Goal: Find specific page/section: Find specific page/section

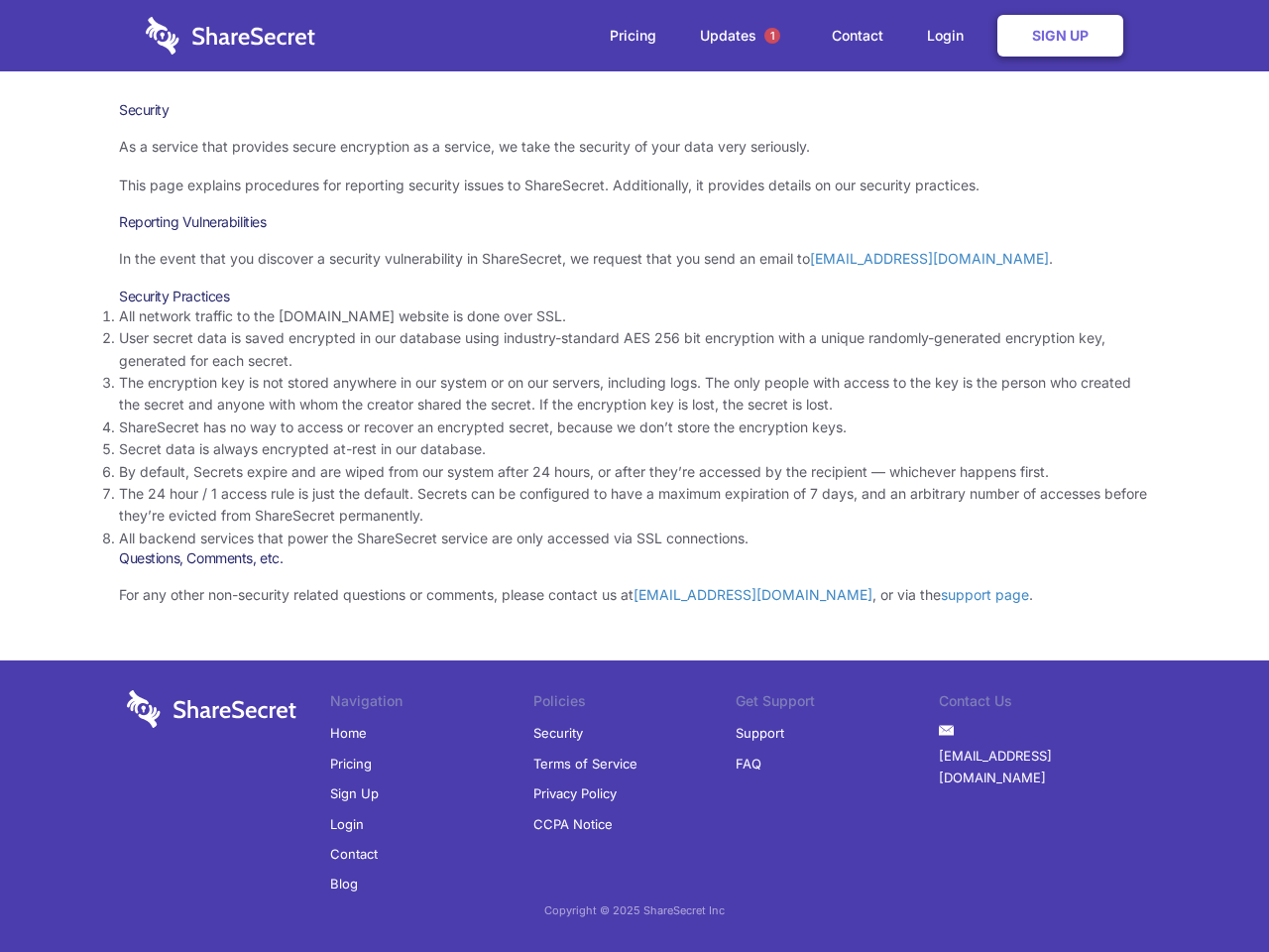
click at [635, 476] on li "By default, Secrets expire and are wiped from our system after 24 hours, or aft…" at bounding box center [634, 472] width 1031 height 22
click at [773, 36] on span "1" at bounding box center [773, 36] width 16 height 16
